Goal: Task Accomplishment & Management: Use online tool/utility

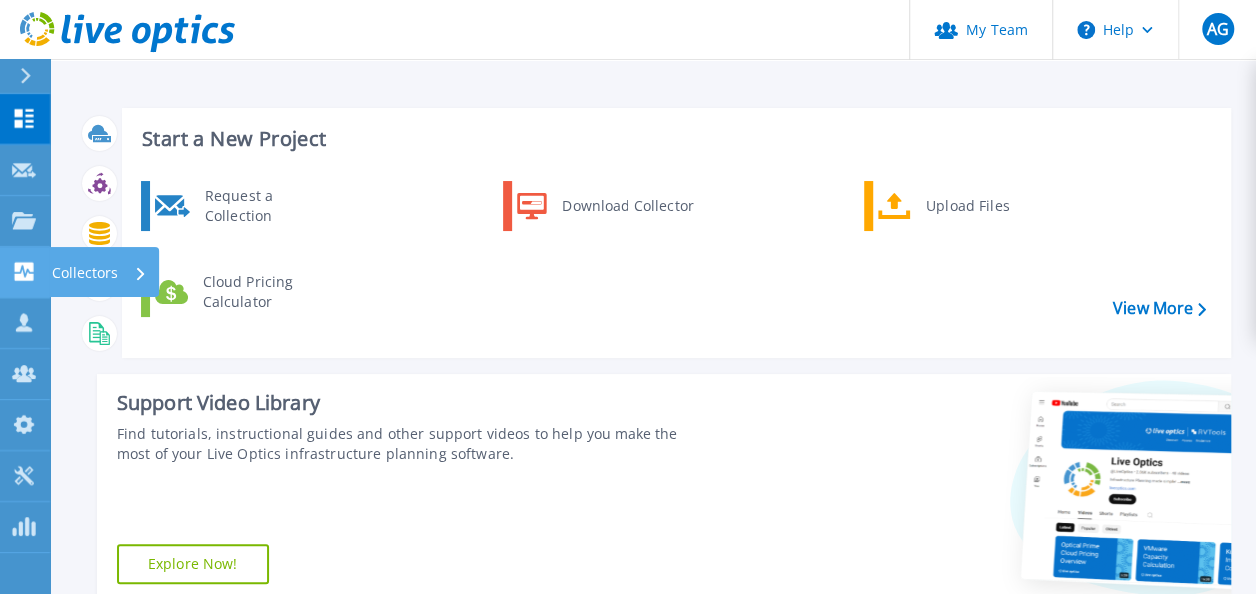
click at [120, 265] on div "Collectors" at bounding box center [99, 273] width 95 height 52
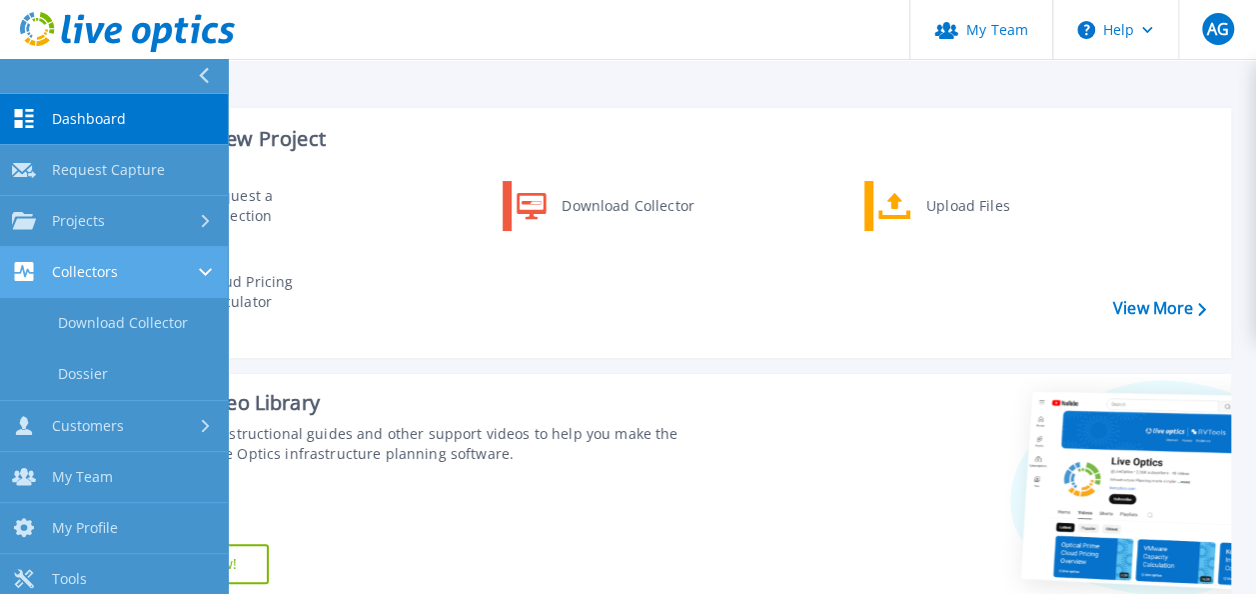
click at [153, 282] on link "Collectors Collectors" at bounding box center [114, 272] width 228 height 51
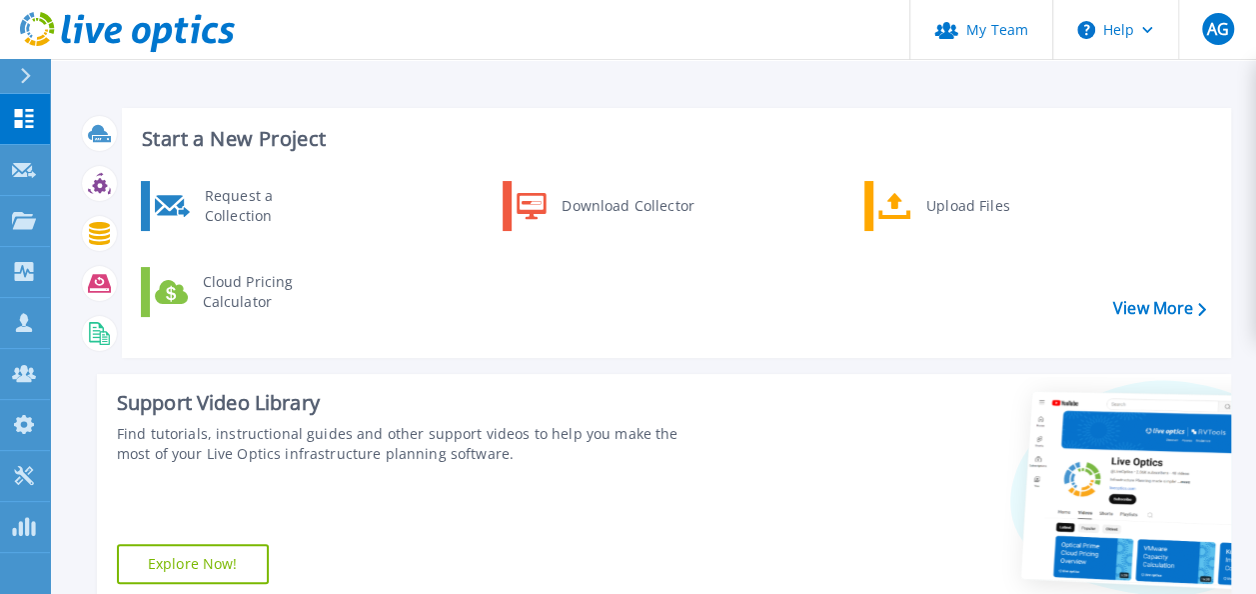
click at [376, 291] on div "Request a Collection Download Collector Upload Files Cloud Pricing Calculator" at bounding box center [673, 262] width 1095 height 172
click at [108, 216] on div "Projects" at bounding box center [93, 222] width 82 height 52
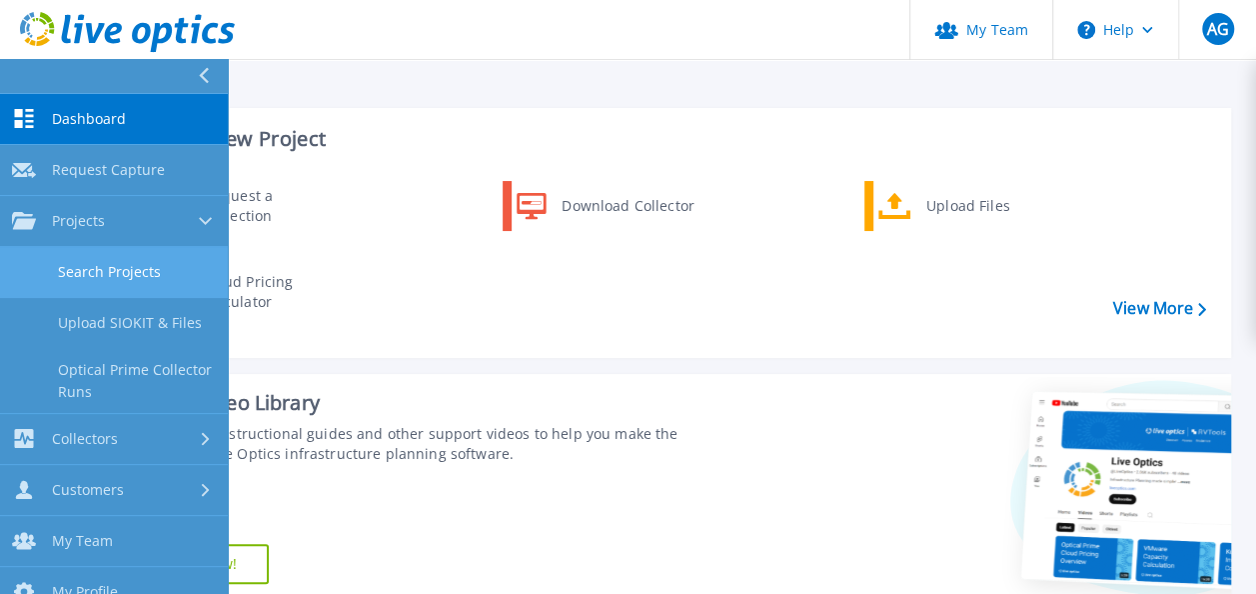
click at [96, 262] on link "Search Projects" at bounding box center [114, 272] width 228 height 51
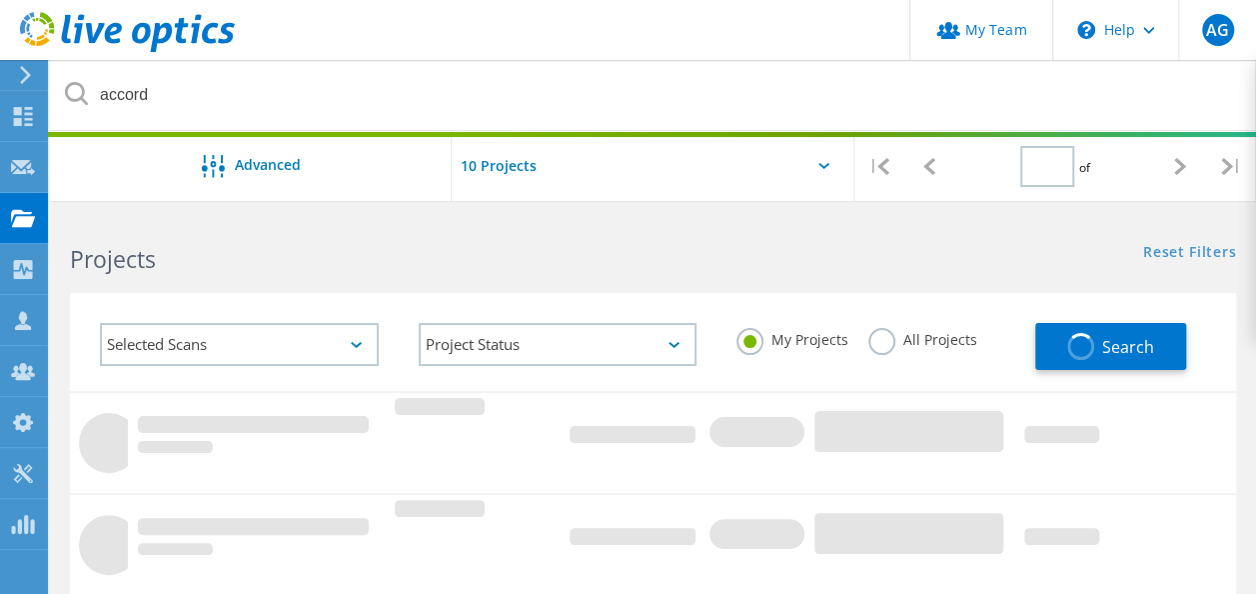
type input "1"
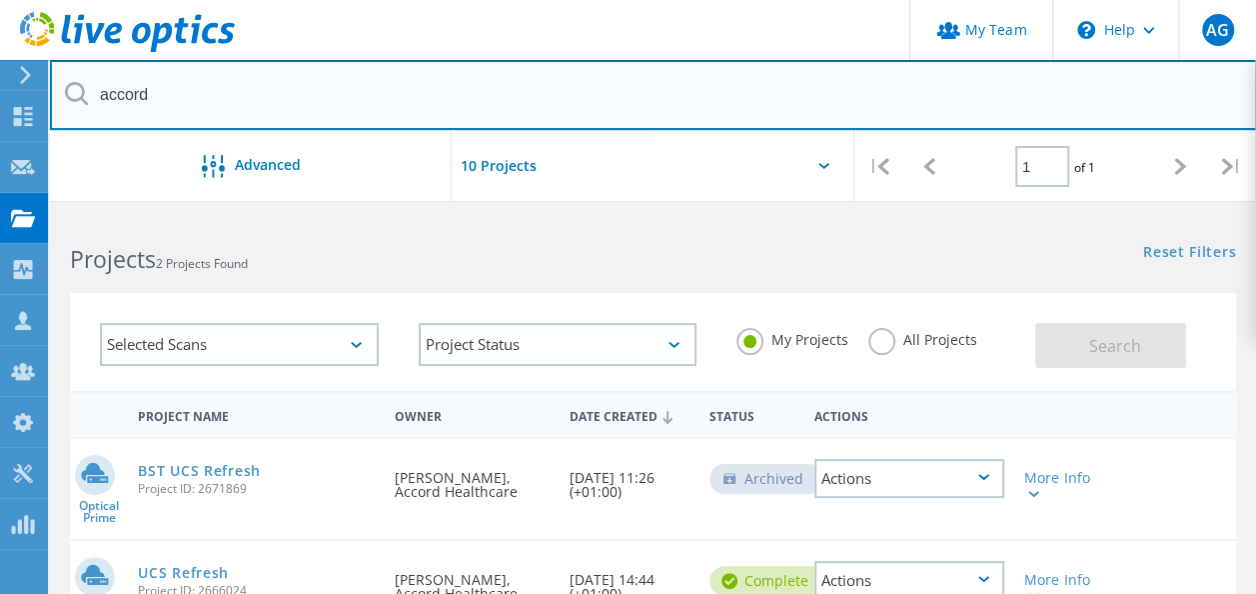
drag, startPoint x: 200, startPoint y: 87, endPoint x: 250, endPoint y: 92, distance: 50.2
click at [201, 87] on input "accord" at bounding box center [653, 95] width 1207 height 70
drag, startPoint x: 250, startPoint y: 92, endPoint x: 0, endPoint y: 79, distance: 250.2
click at [0, 79] on html "My Team \n Help Explore Helpful Articles Contact Support AG Partner Team Admin …" at bounding box center [628, 495] width 1256 height 990
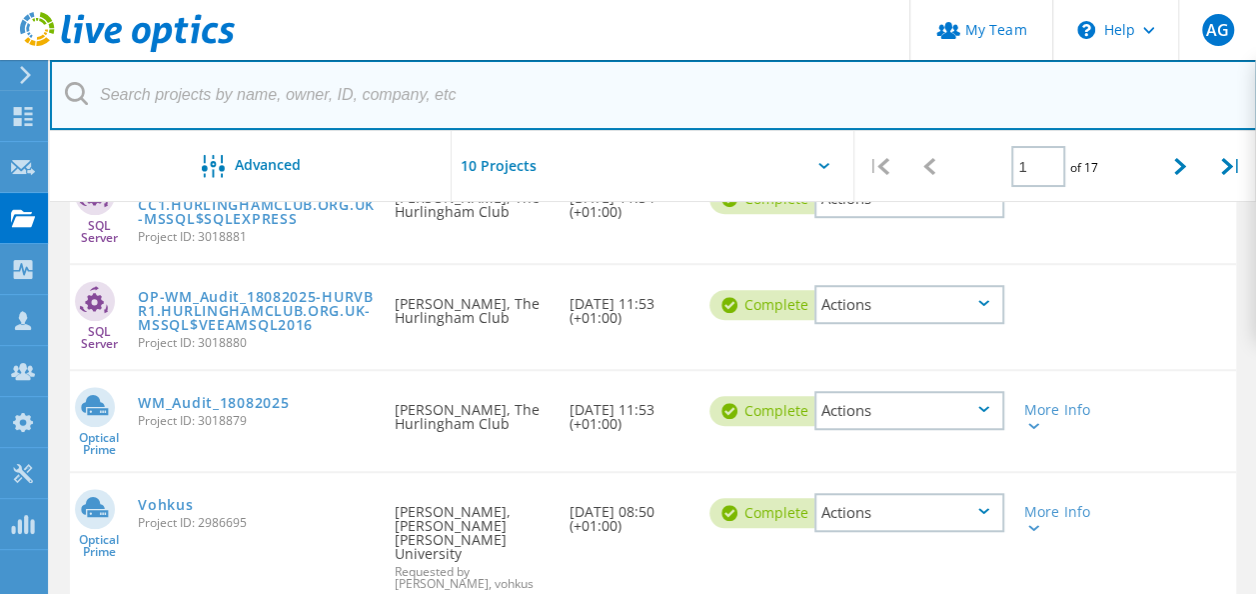
scroll to position [600, 0]
